Goal: Task Accomplishment & Management: Manage account settings

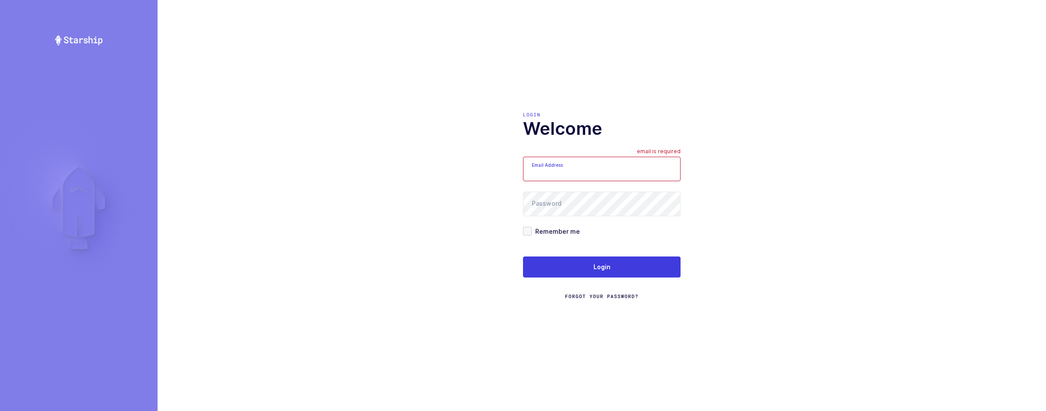
type input "[EMAIL_ADDRESS][DOMAIN_NAME]"
click at [650, 281] on div "Login Forgot Your Password?" at bounding box center [602, 277] width 158 height 43
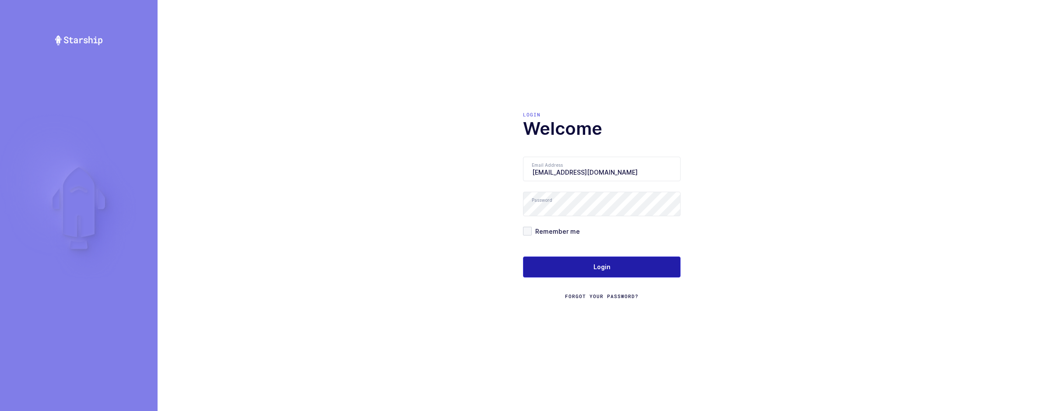
click at [649, 275] on button "Login" at bounding box center [602, 266] width 158 height 21
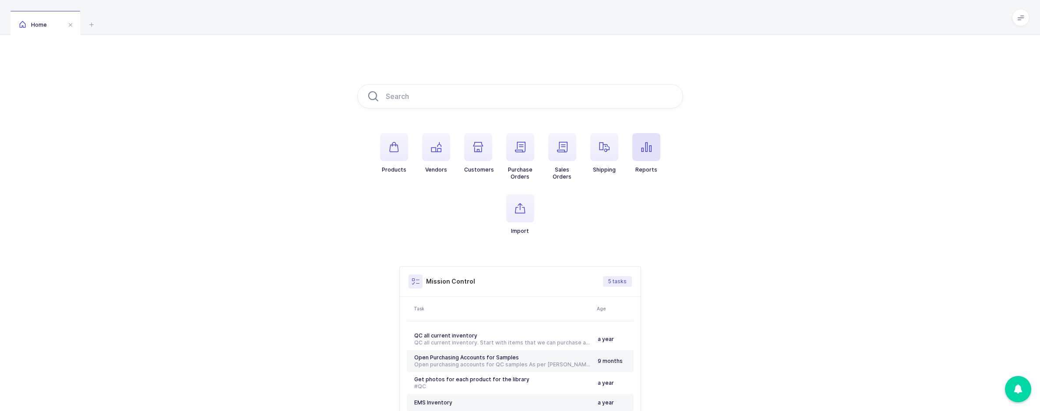
click at [646, 155] on span "button" at bounding box center [646, 147] width 28 height 28
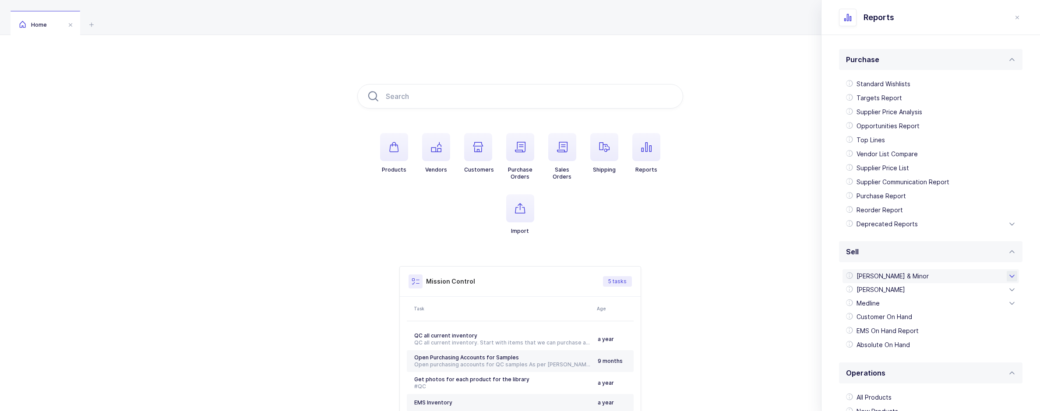
click at [895, 279] on div "Owens & Minor" at bounding box center [930, 276] width 176 height 14
click at [905, 354] on div "Owens EDI 850" at bounding box center [930, 360] width 169 height 14
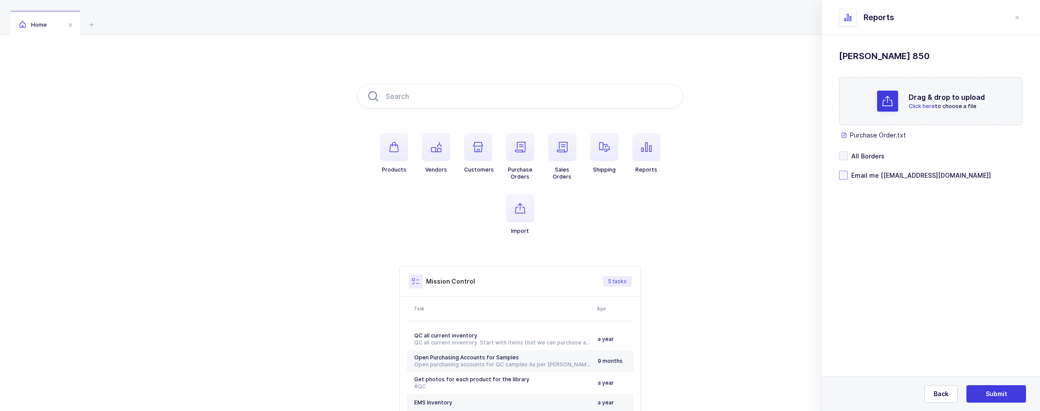
click at [850, 172] on span "Email me [sameer@janustrade.com]" at bounding box center [918, 175] width 143 height 8
click at [847, 171] on input "Email me [sameer@janustrade.com]" at bounding box center [847, 171] width 0 height 0
click at [995, 387] on button "Submit" at bounding box center [996, 394] width 60 height 18
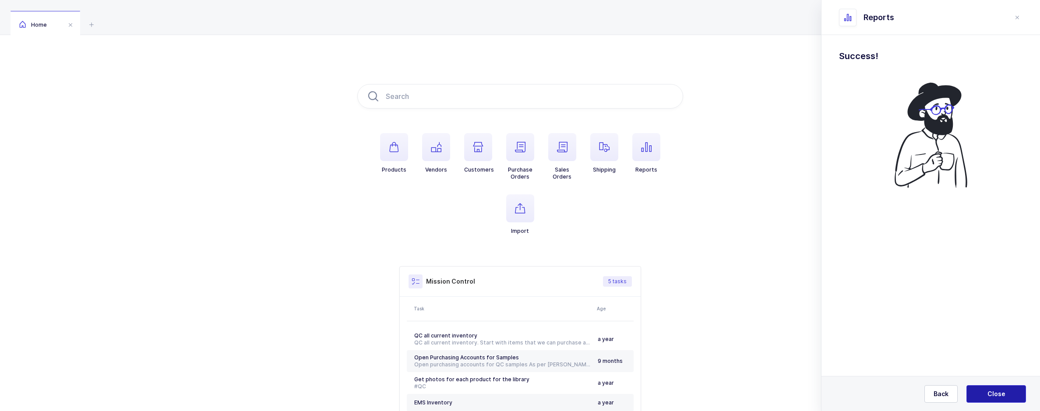
click at [988, 391] on span "Close" at bounding box center [996, 394] width 18 height 9
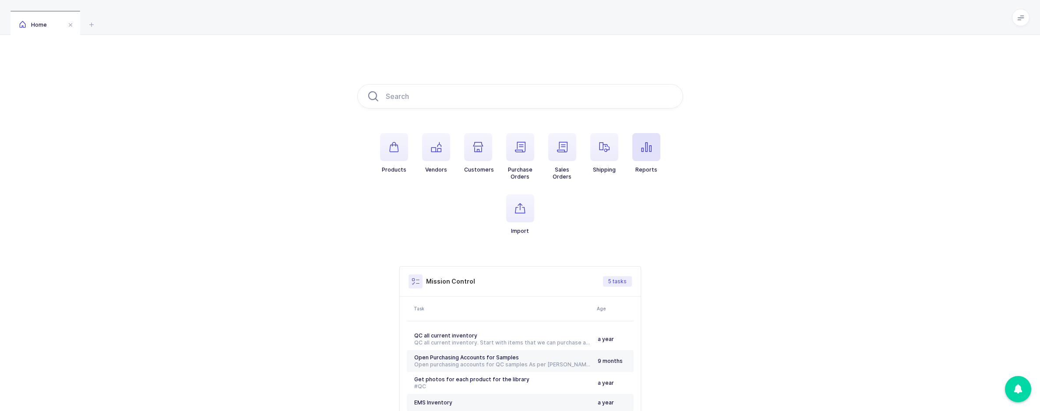
click at [639, 150] on span "button" at bounding box center [646, 147] width 28 height 28
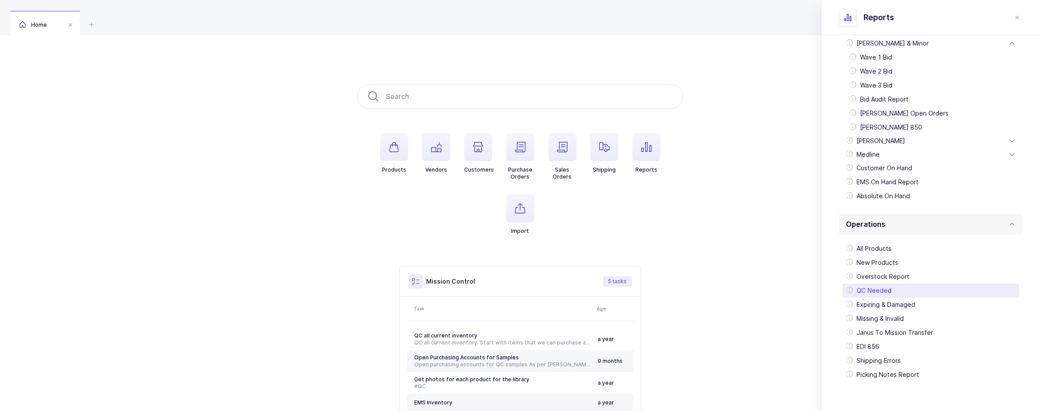
scroll to position [239, 0]
click at [890, 286] on div "QC Needed" at bounding box center [930, 285] width 176 height 14
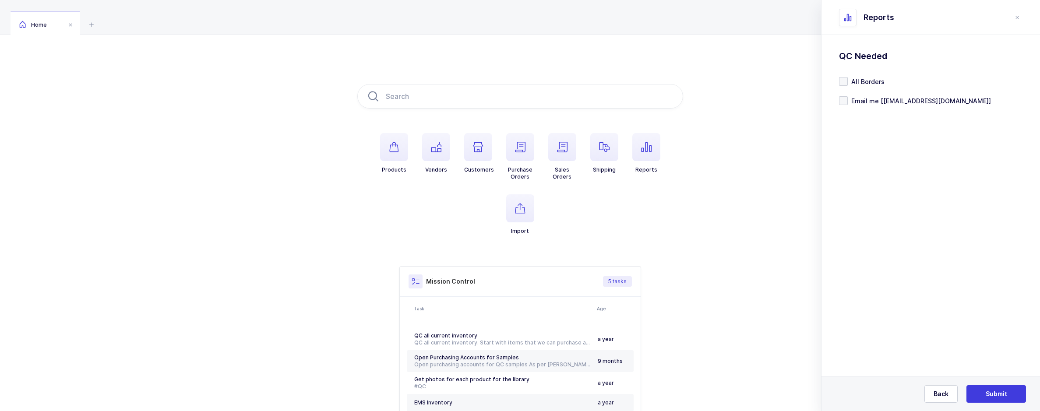
scroll to position [0, 0]
click at [846, 101] on span at bounding box center [843, 100] width 9 height 9
click at [847, 96] on input "Email me [[EMAIL_ADDRESS][DOMAIN_NAME]]" at bounding box center [847, 96] width 0 height 0
click at [991, 393] on span "Submit" at bounding box center [995, 394] width 21 height 9
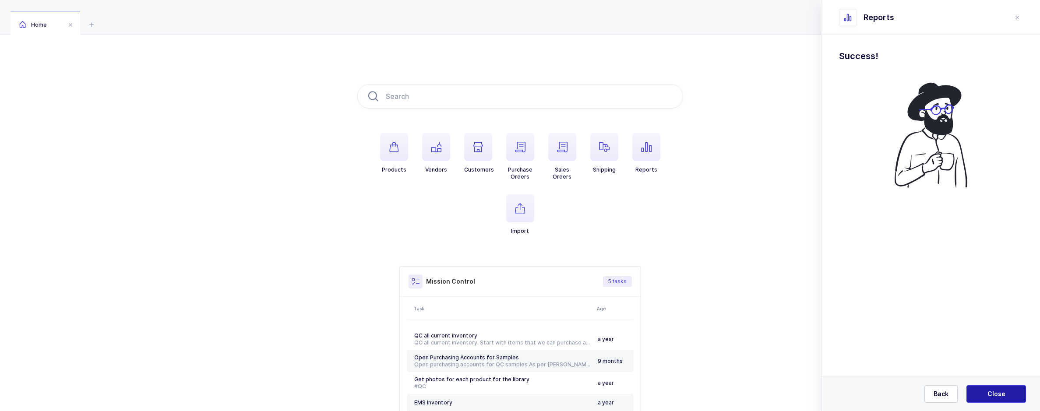
click at [994, 392] on span "Close" at bounding box center [996, 394] width 18 height 9
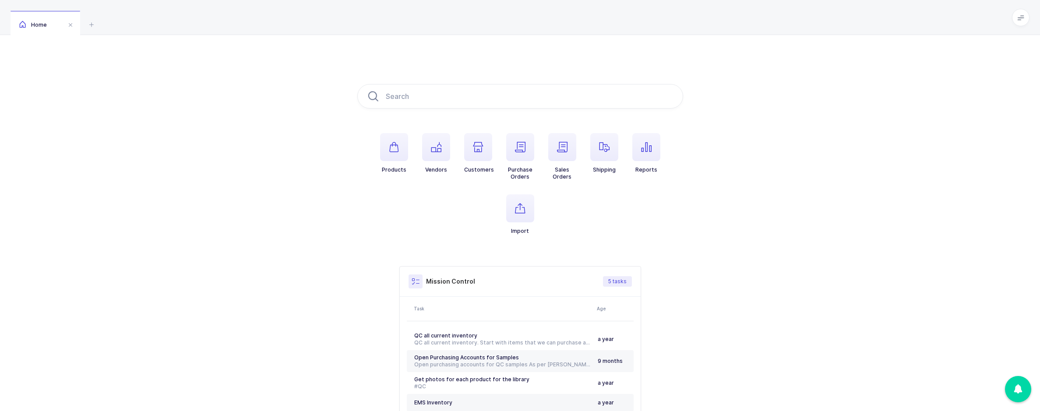
click at [752, 94] on div "Products Vendors Customers Purchase Orders Sales Orders Shipping Reports Import…" at bounding box center [520, 262] width 1040 height 454
drag, startPoint x: 600, startPoint y: 244, endPoint x: 595, endPoint y: 244, distance: 4.8
click at [600, 244] on ul "Products Vendors Customers Purchase Orders Sales Orders Shipping Reports Import" at bounding box center [520, 191] width 326 height 116
click at [430, 94] on input "text" at bounding box center [520, 96] width 326 height 25
drag, startPoint x: 425, startPoint y: 96, endPoint x: 400, endPoint y: 96, distance: 25.4
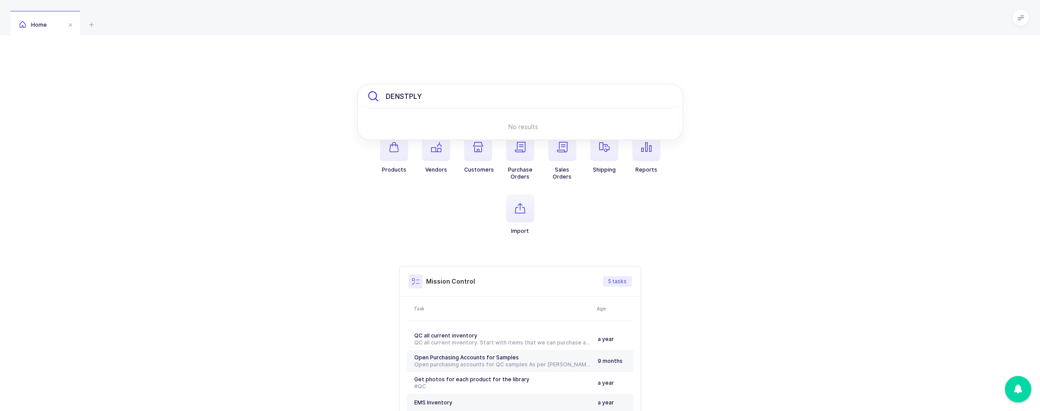
click at [400, 96] on input "DENSTPLY" at bounding box center [520, 96] width 326 height 25
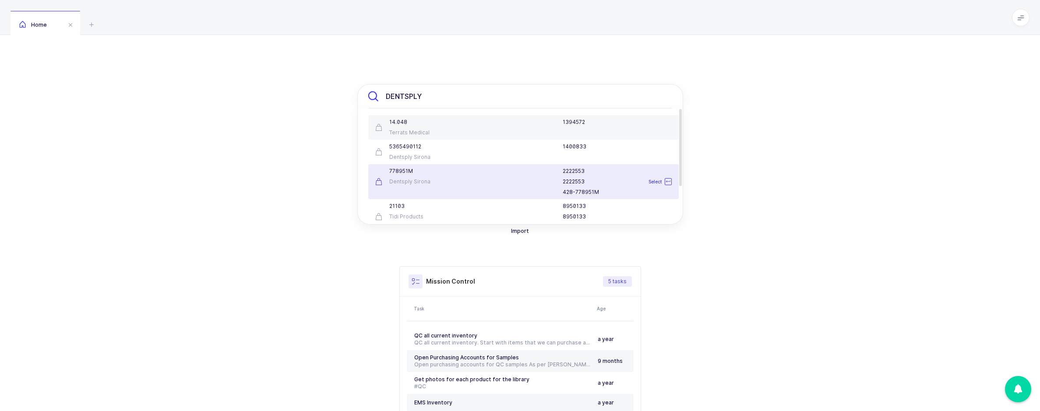
type input "DENTSPLY"
click at [451, 172] on div "778951M" at bounding box center [421, 171] width 92 height 7
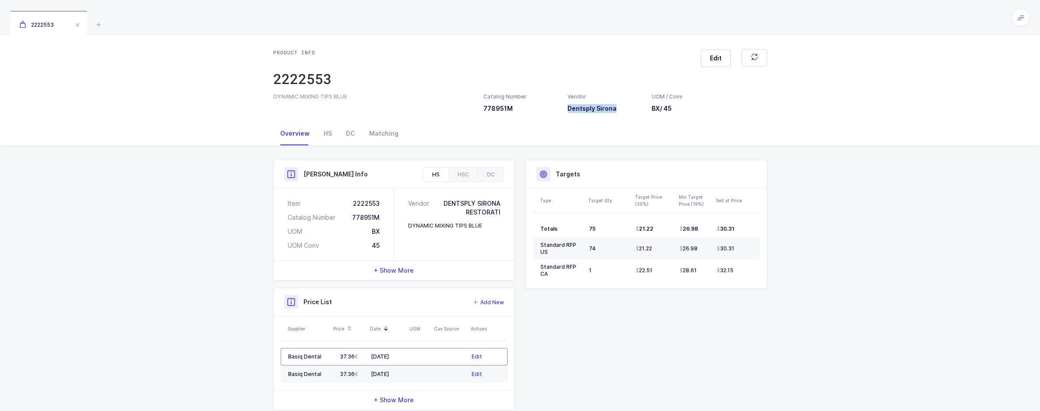
drag, startPoint x: 614, startPoint y: 109, endPoint x: 567, endPoint y: 111, distance: 47.3
click at [567, 111] on h3 "Dentsply Sirona" at bounding box center [604, 108] width 74 height 9
copy h3 "Dentsply Sirona"
click at [105, 25] on div "2222553" at bounding box center [520, 17] width 1040 height 35
click at [103, 25] on icon at bounding box center [98, 24] width 11 height 11
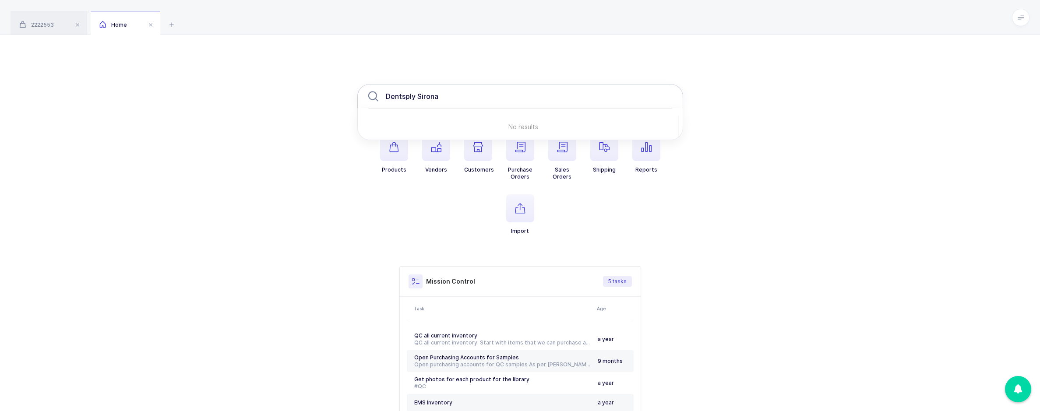
click at [444, 98] on input "Dentsply Sirona" at bounding box center [520, 96] width 326 height 25
click at [334, 222] on div "Dentsply Sirona No results Products Vendors Customers Purchase Orders Sales Ord…" at bounding box center [520, 262] width 1040 height 454
click at [48, 22] on span "2222553" at bounding box center [36, 24] width 35 height 7
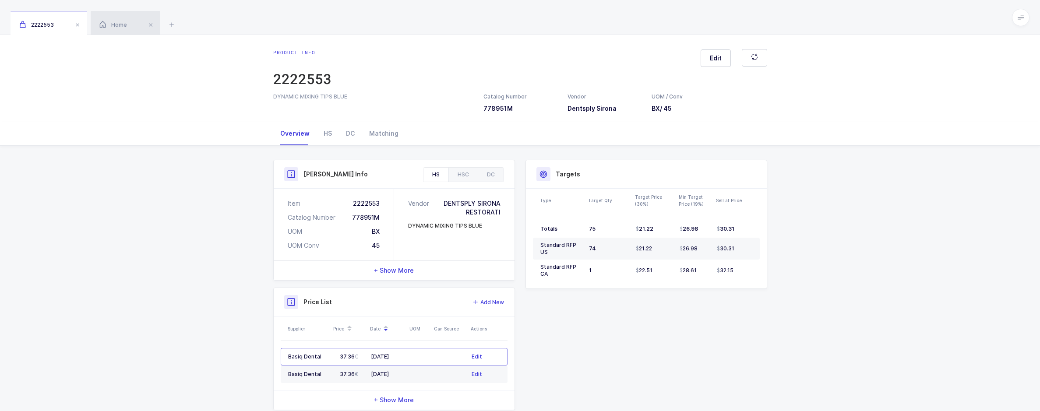
drag, startPoint x: 404, startPoint y: 196, endPoint x: 129, endPoint y: 32, distance: 320.9
click at [129, 32] on div "Home" at bounding box center [126, 23] width 70 height 25
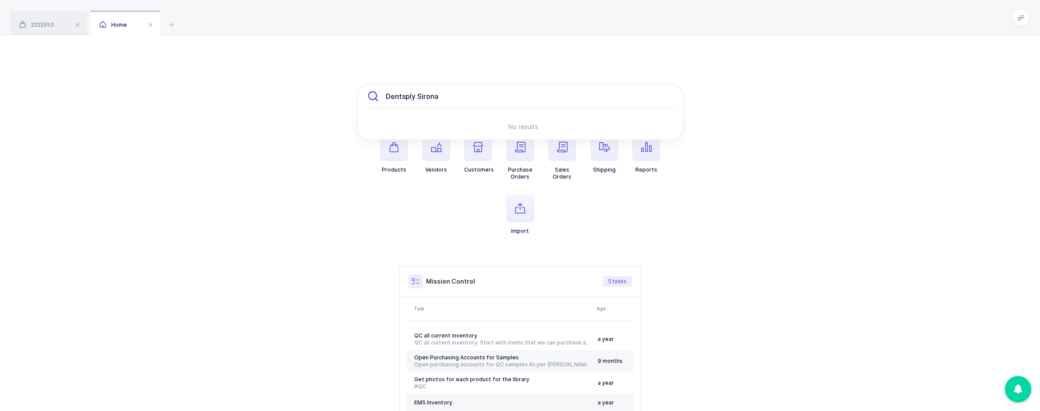
drag, startPoint x: 478, startPoint y: 99, endPoint x: 208, endPoint y: 92, distance: 269.7
click at [208, 92] on div "Dentsply Sirona No results Products Vendors Customers Purchase Orders Sales Ord…" at bounding box center [520, 262] width 1040 height 454
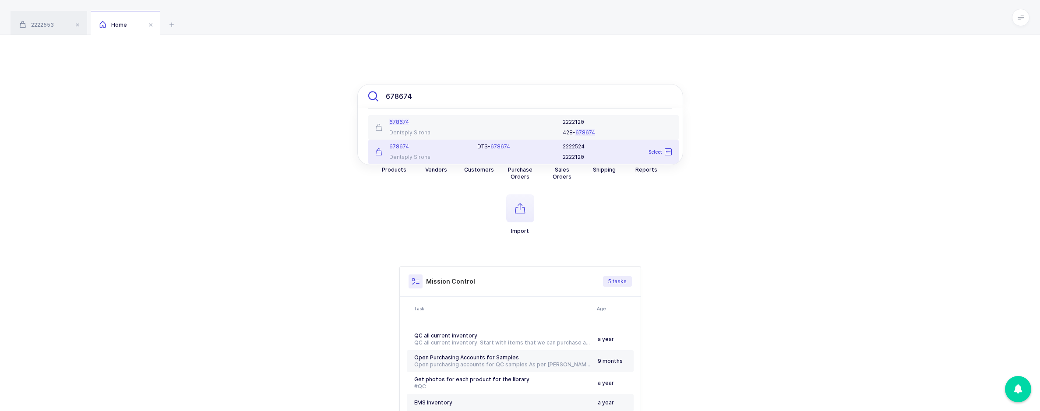
type input "678674"
click at [520, 151] on div "DTS- 678674" at bounding box center [514, 152] width 85 height 18
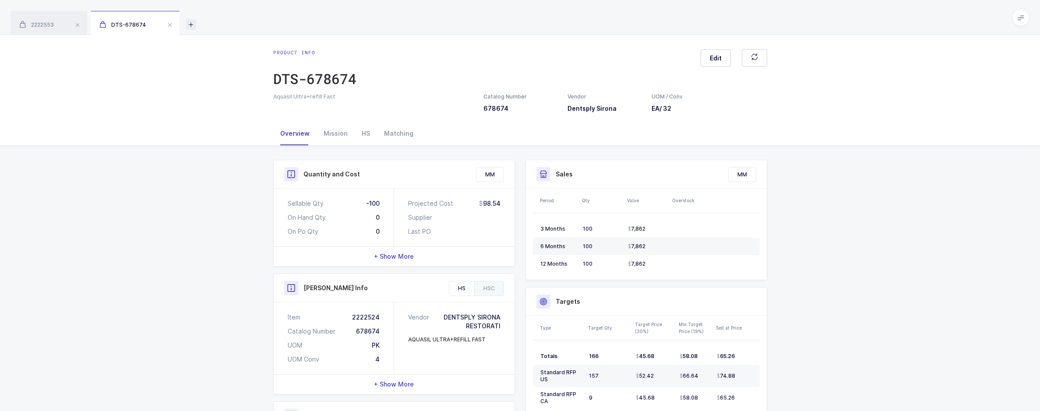
click at [189, 26] on icon at bounding box center [191, 24] width 11 height 11
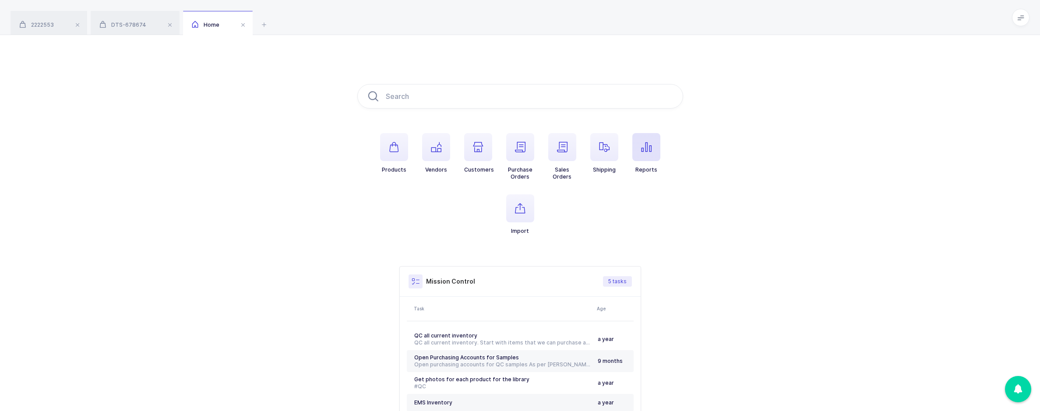
click at [642, 151] on icon "button" at bounding box center [646, 147] width 11 height 11
click at [889, 276] on div "[PERSON_NAME] & Minor" at bounding box center [930, 276] width 176 height 14
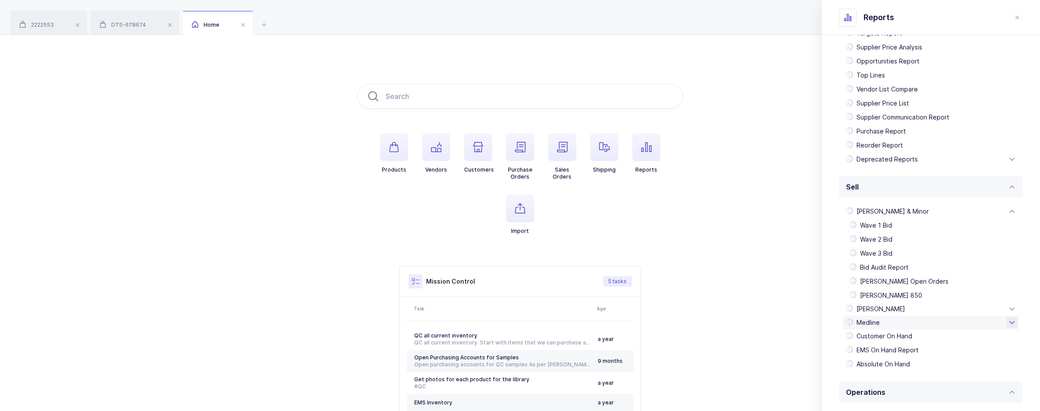
scroll to position [88, 0]
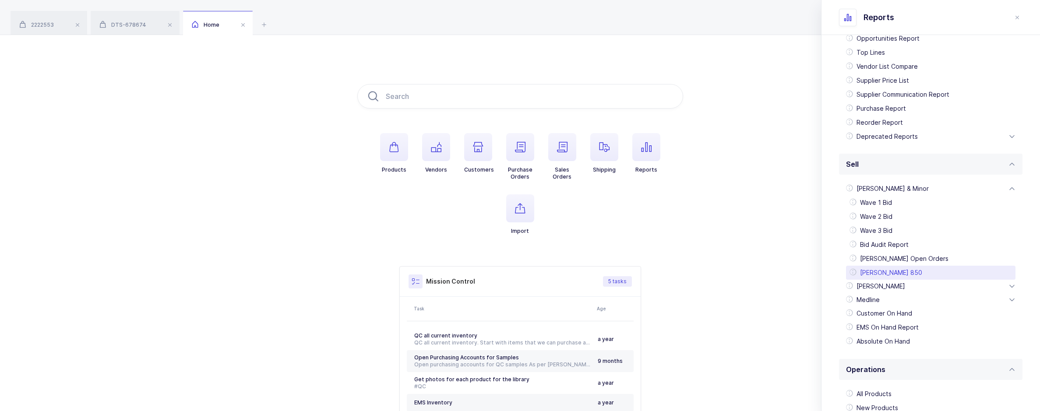
click at [889, 270] on div "[PERSON_NAME] 850" at bounding box center [930, 273] width 169 height 14
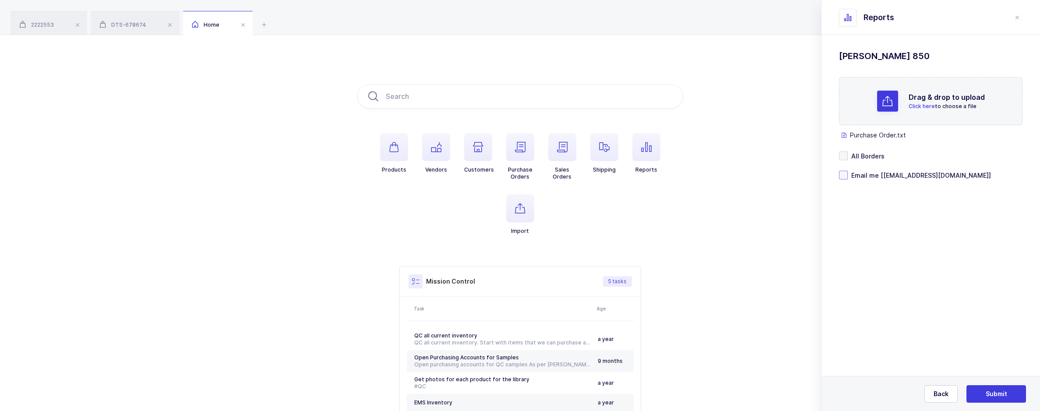
click at [840, 173] on span at bounding box center [843, 175] width 9 height 9
click at [847, 171] on input "Email me [[EMAIL_ADDRESS][DOMAIN_NAME]]" at bounding box center [847, 171] width 0 height 0
click at [987, 392] on span "Submit" at bounding box center [995, 394] width 21 height 9
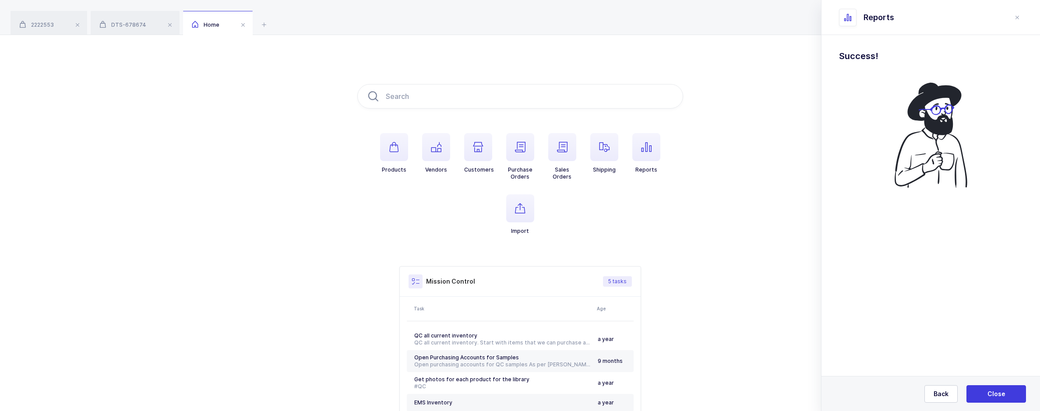
drag, startPoint x: 1014, startPoint y: 19, endPoint x: 984, endPoint y: 27, distance: 30.4
click at [1014, 19] on icon "close drawer" at bounding box center [1016, 17] width 7 height 7
